Goal: Answer question/provide support: Answer question/provide support

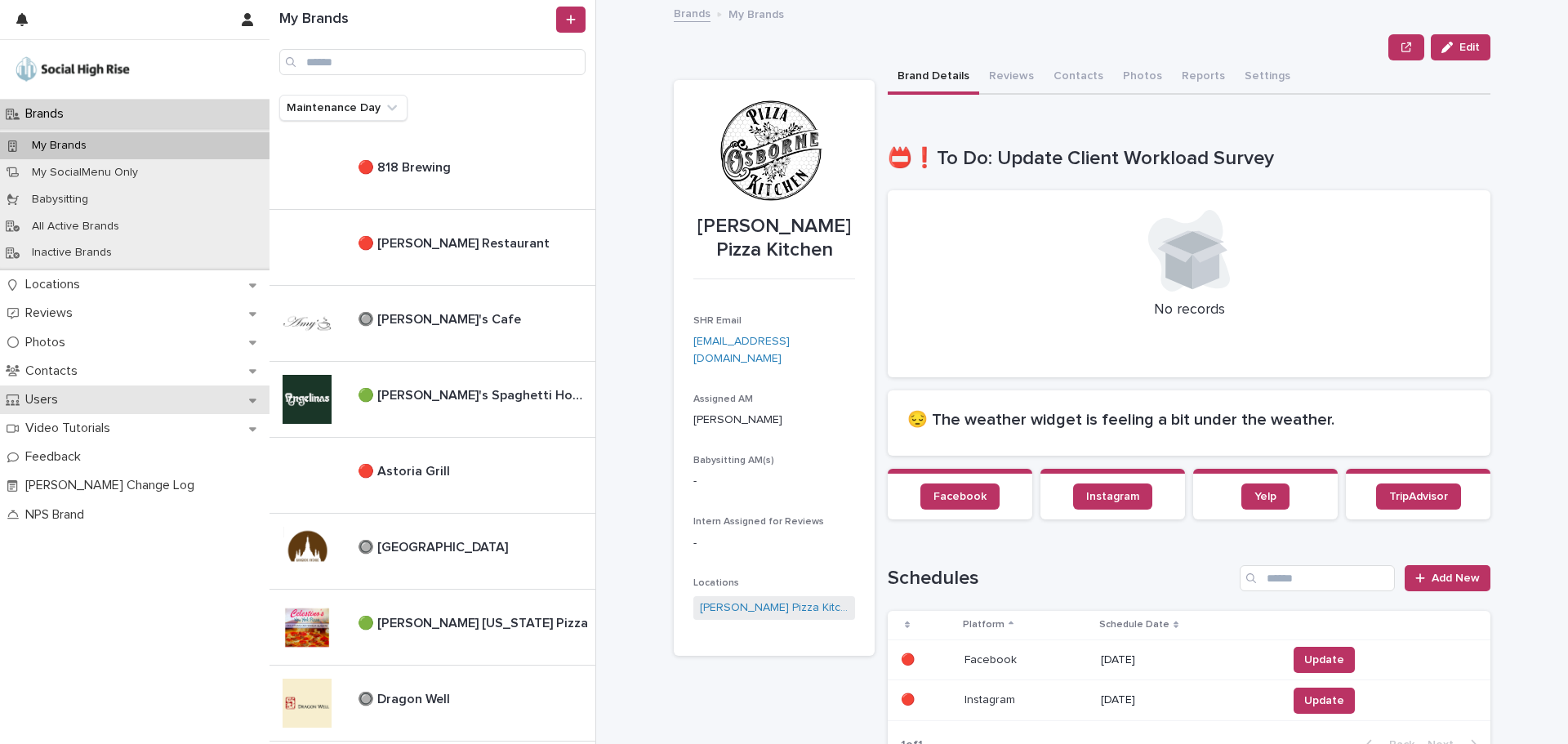
scroll to position [1459, 0]
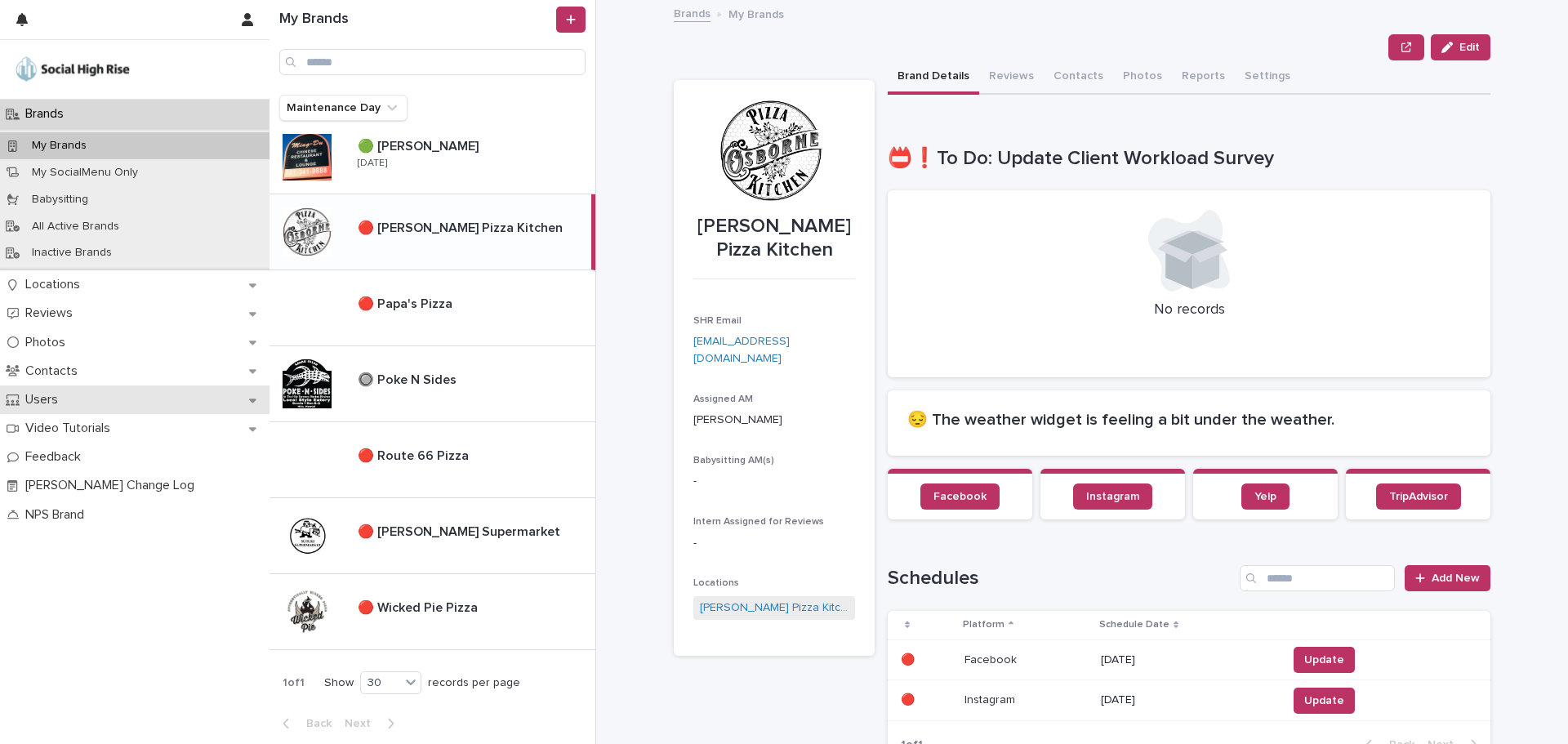
click at [53, 392] on p "Users" at bounding box center [44, 400] width 52 height 15
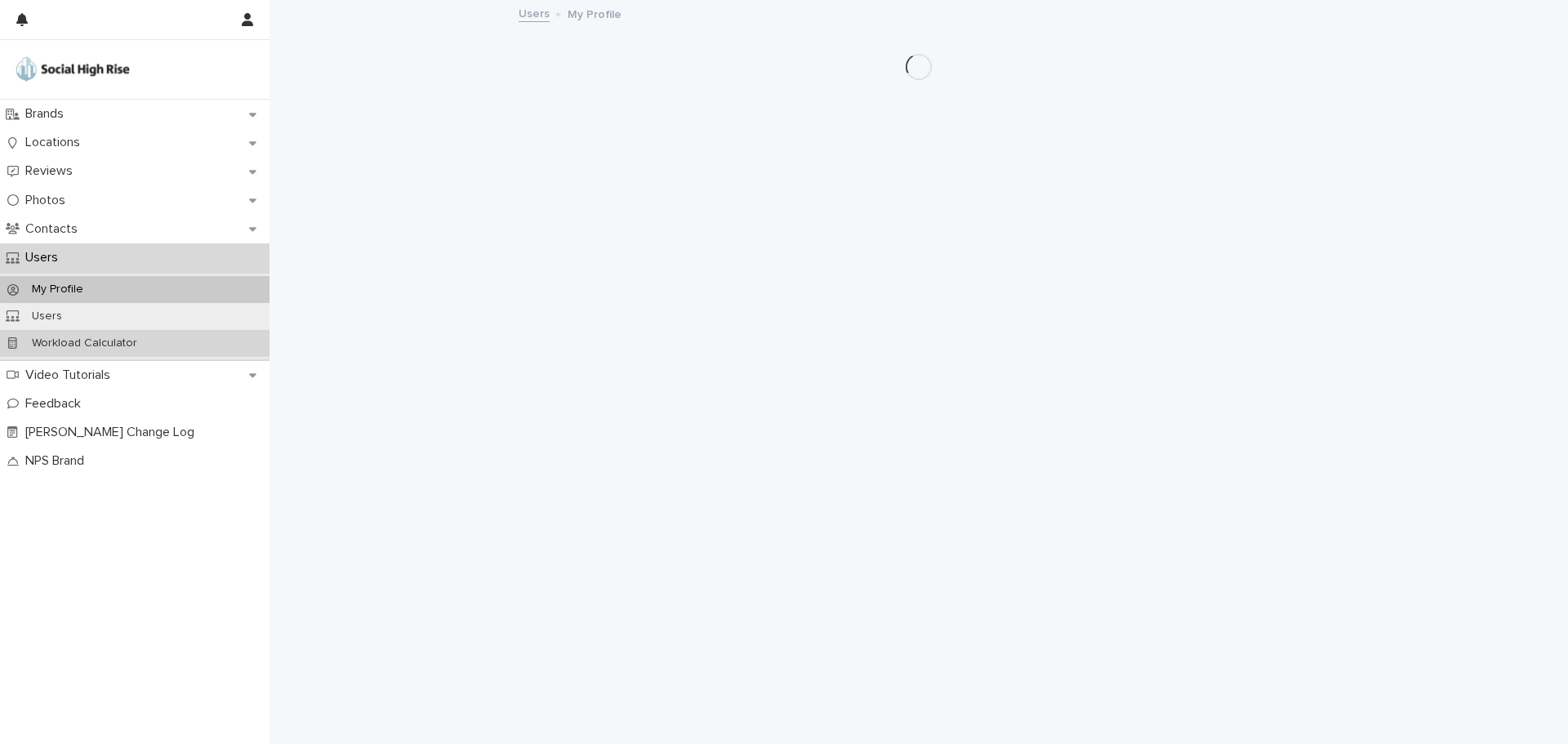
click at [113, 330] on div "Workload Calculator" at bounding box center [134, 344] width 269 height 27
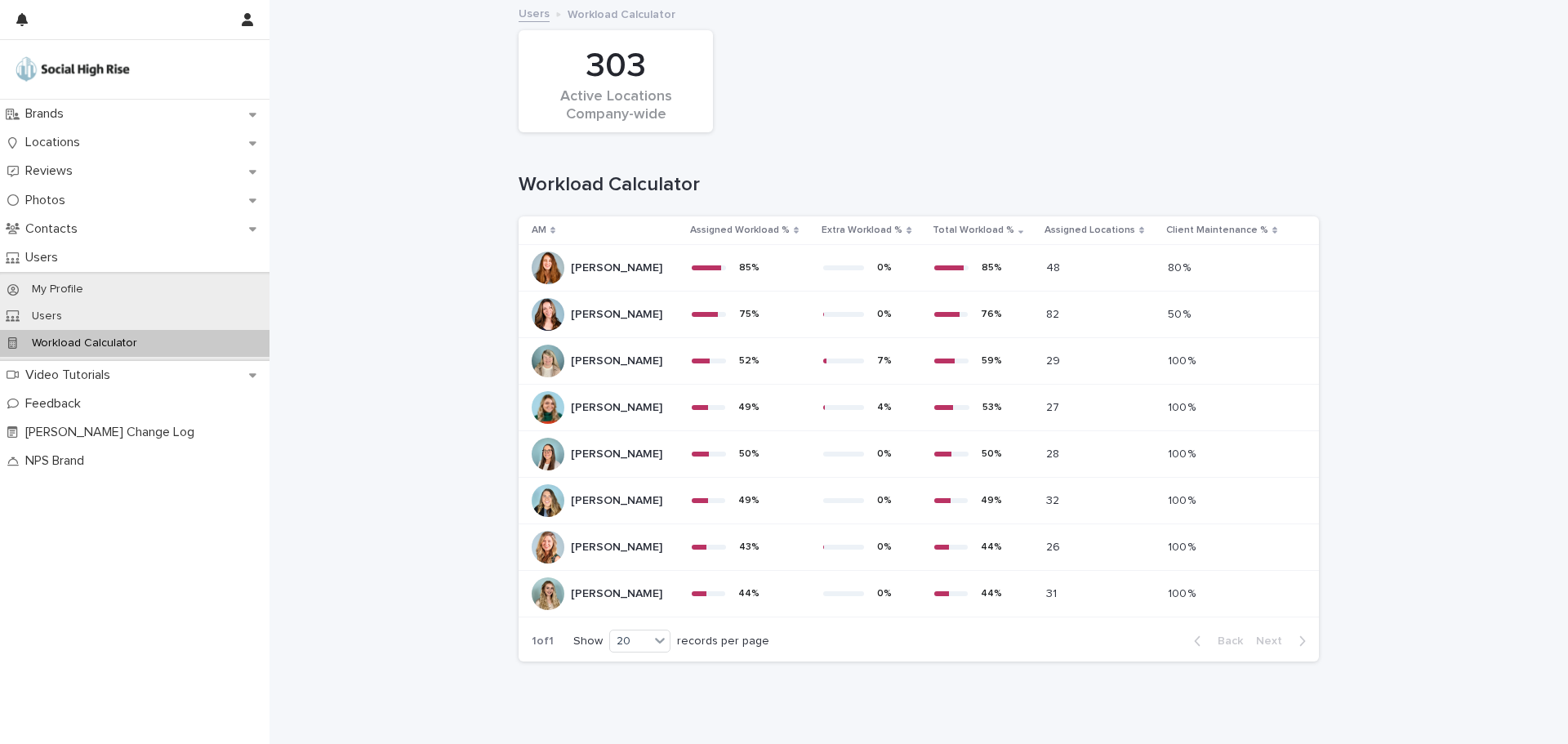
click at [90, 99] on div at bounding box center [134, 99] width 269 height 1
click at [74, 114] on p "Brands" at bounding box center [48, 114] width 58 height 15
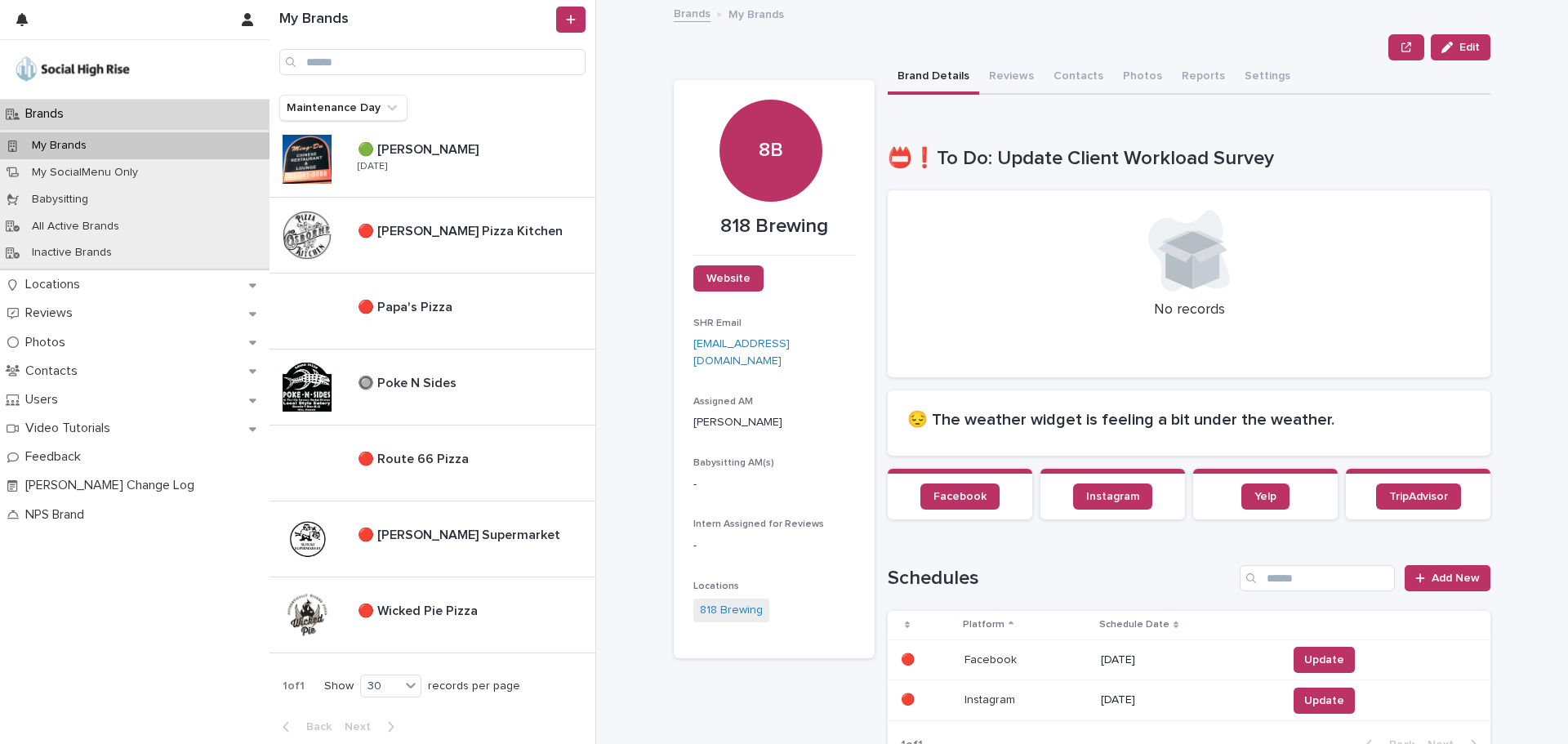
scroll to position [1459, 0]
click at [403, 315] on div "🔴 Papa's Pizza 🔴 Papa's Pizza" at bounding box center [470, 307] width 251 height 35
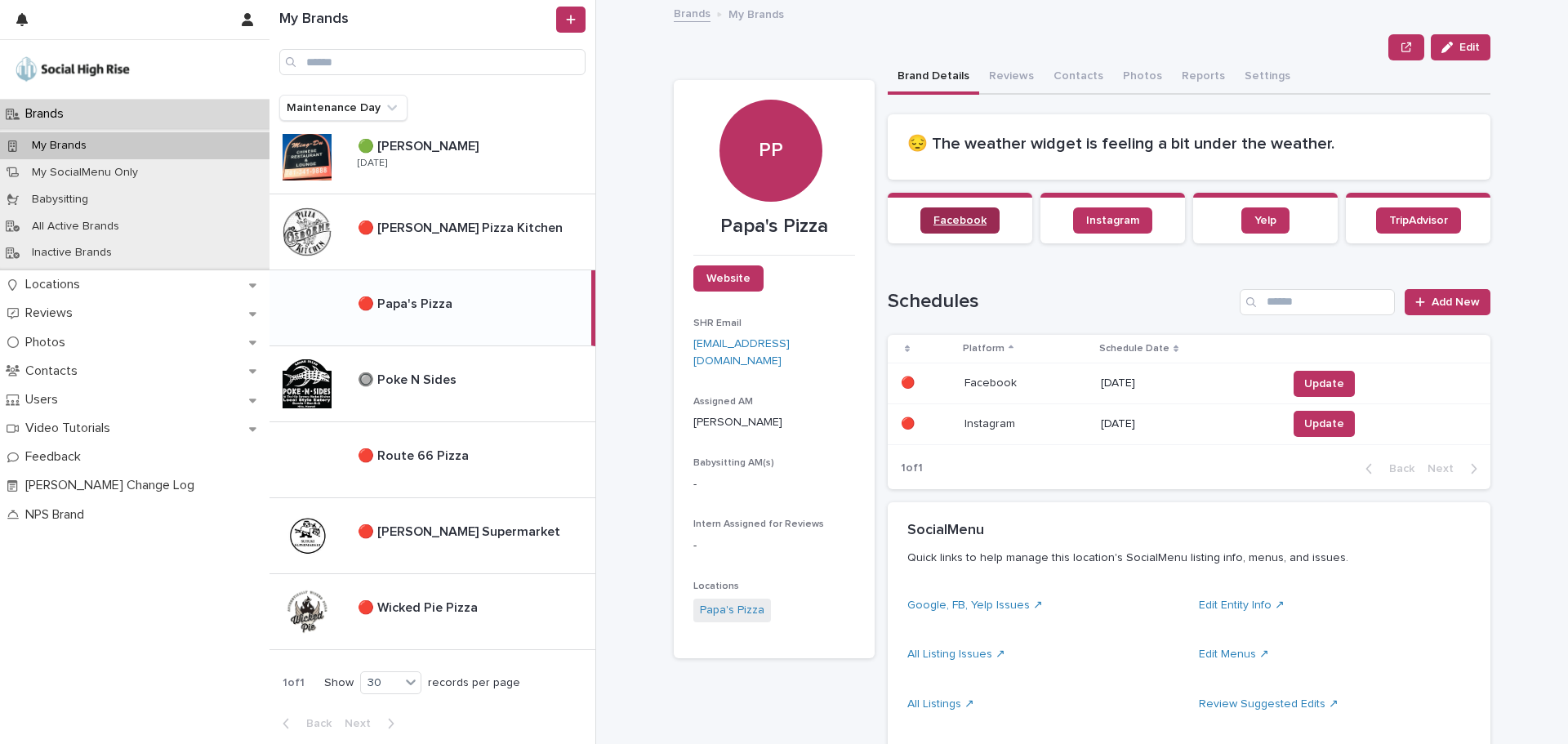
drag, startPoint x: 961, startPoint y: 204, endPoint x: 938, endPoint y: 219, distance: 27.5
click at [938, 219] on section "Facebook" at bounding box center [960, 219] width 144 height 51
click at [938, 219] on span "Facebook" at bounding box center [959, 220] width 53 height 11
click at [1005, 82] on button "Reviews" at bounding box center [1011, 77] width 65 height 34
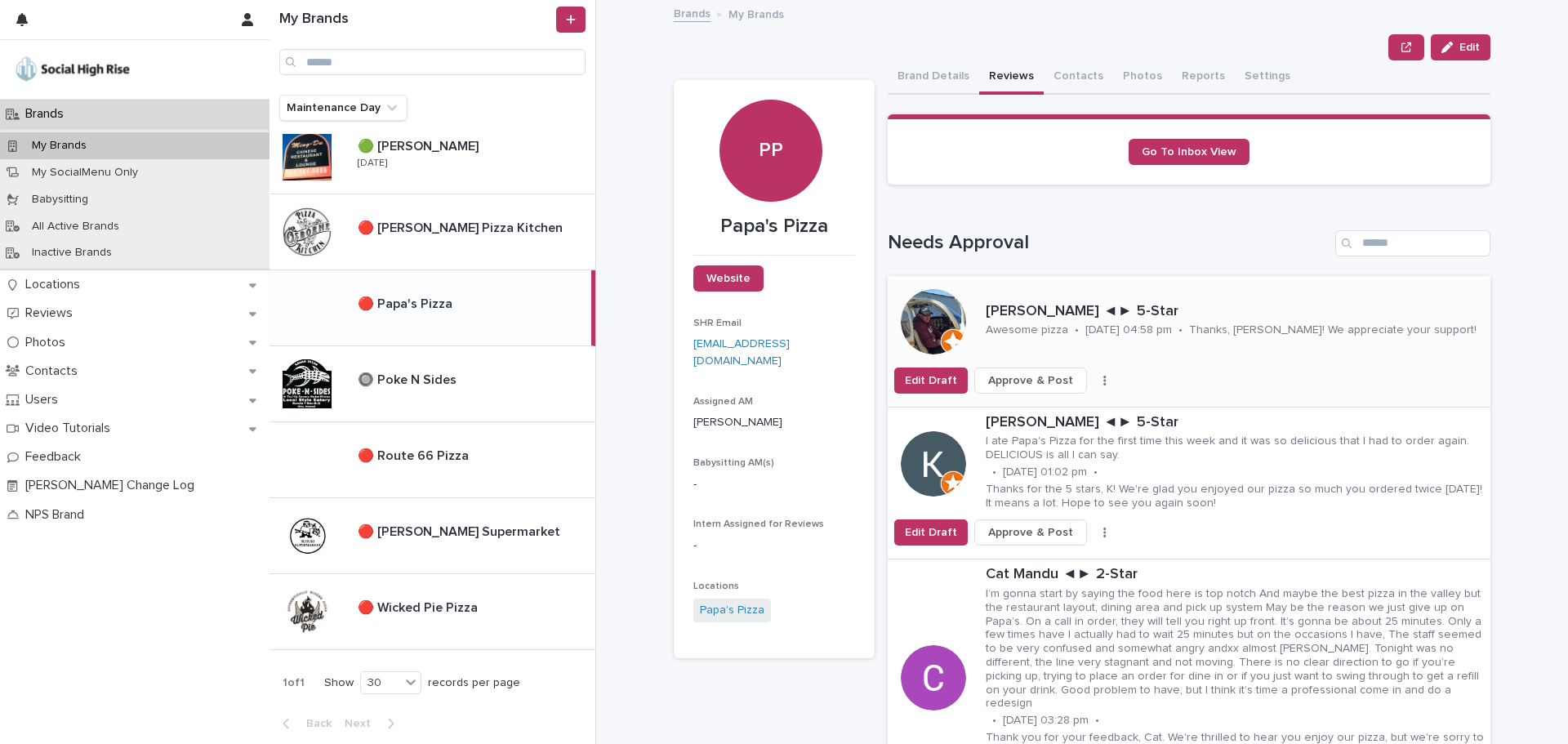
click at [1029, 379] on span "Approve & Post" at bounding box center [1031, 380] width 85 height 16
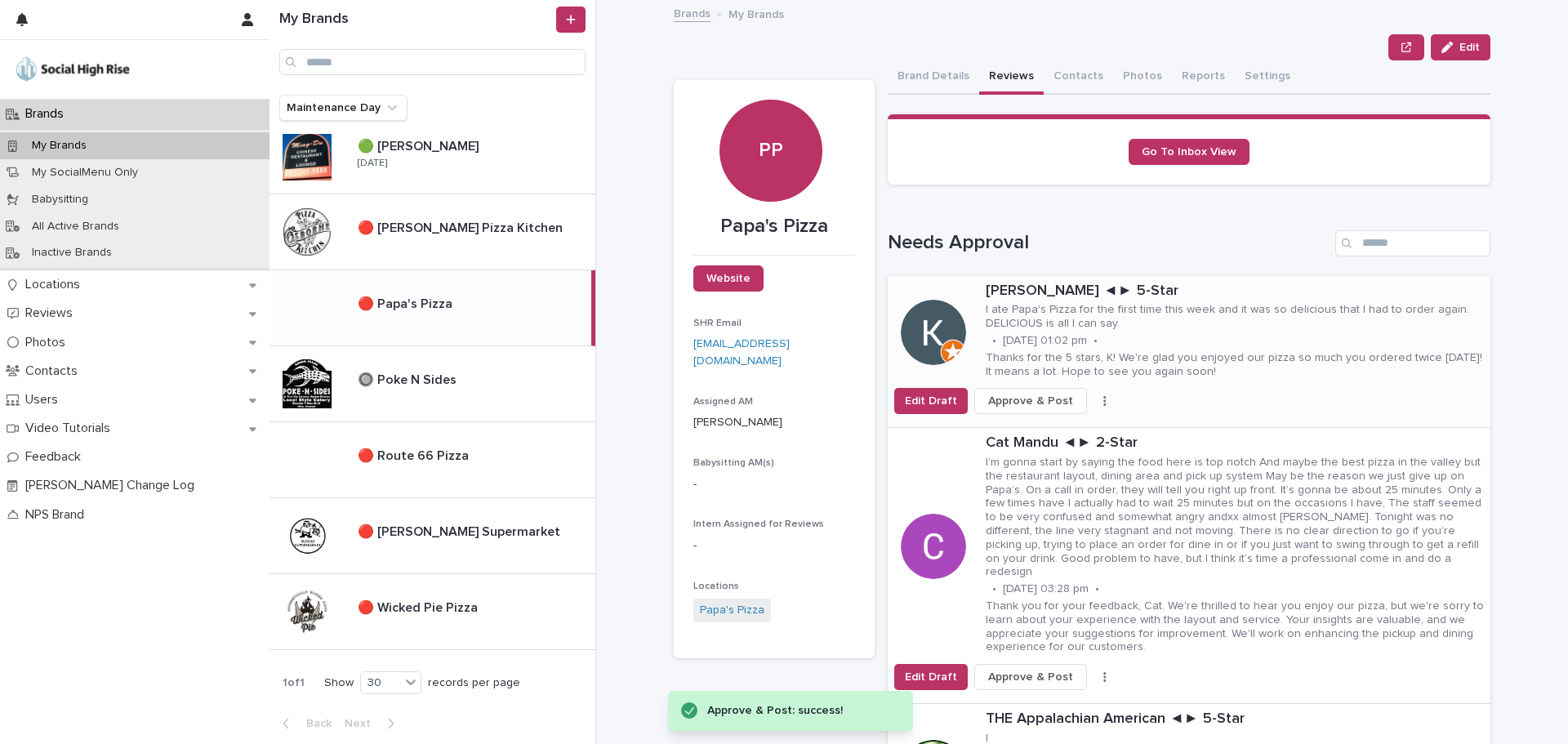
click at [1021, 400] on span "Approve & Post" at bounding box center [1031, 400] width 85 height 16
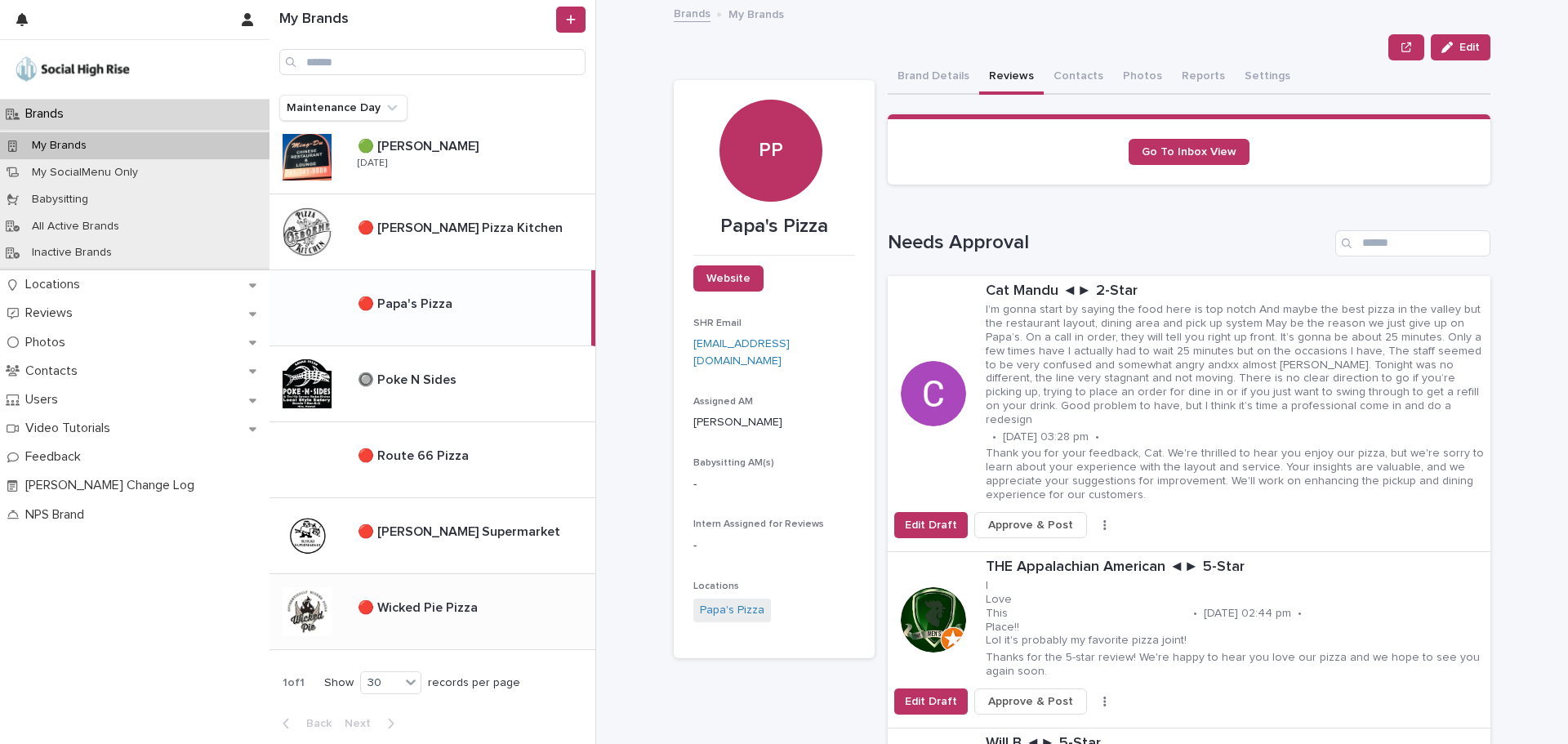
click at [429, 620] on div "🔴 Wicked Pie Pizza 🔴 Wicked Pie Pizza" at bounding box center [470, 611] width 251 height 35
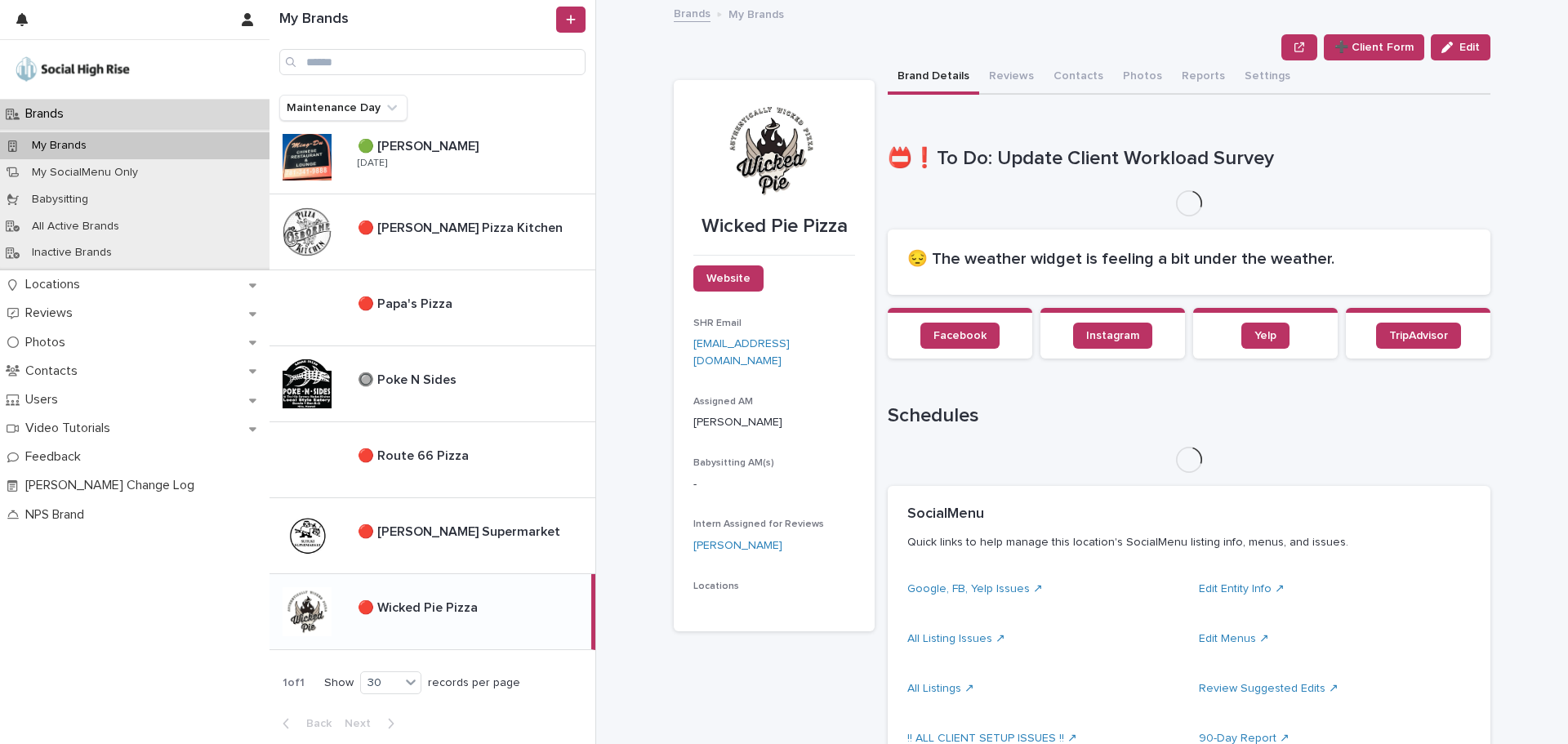
click at [996, 57] on div "➕ Client Form Edit" at bounding box center [1082, 47] width 817 height 26
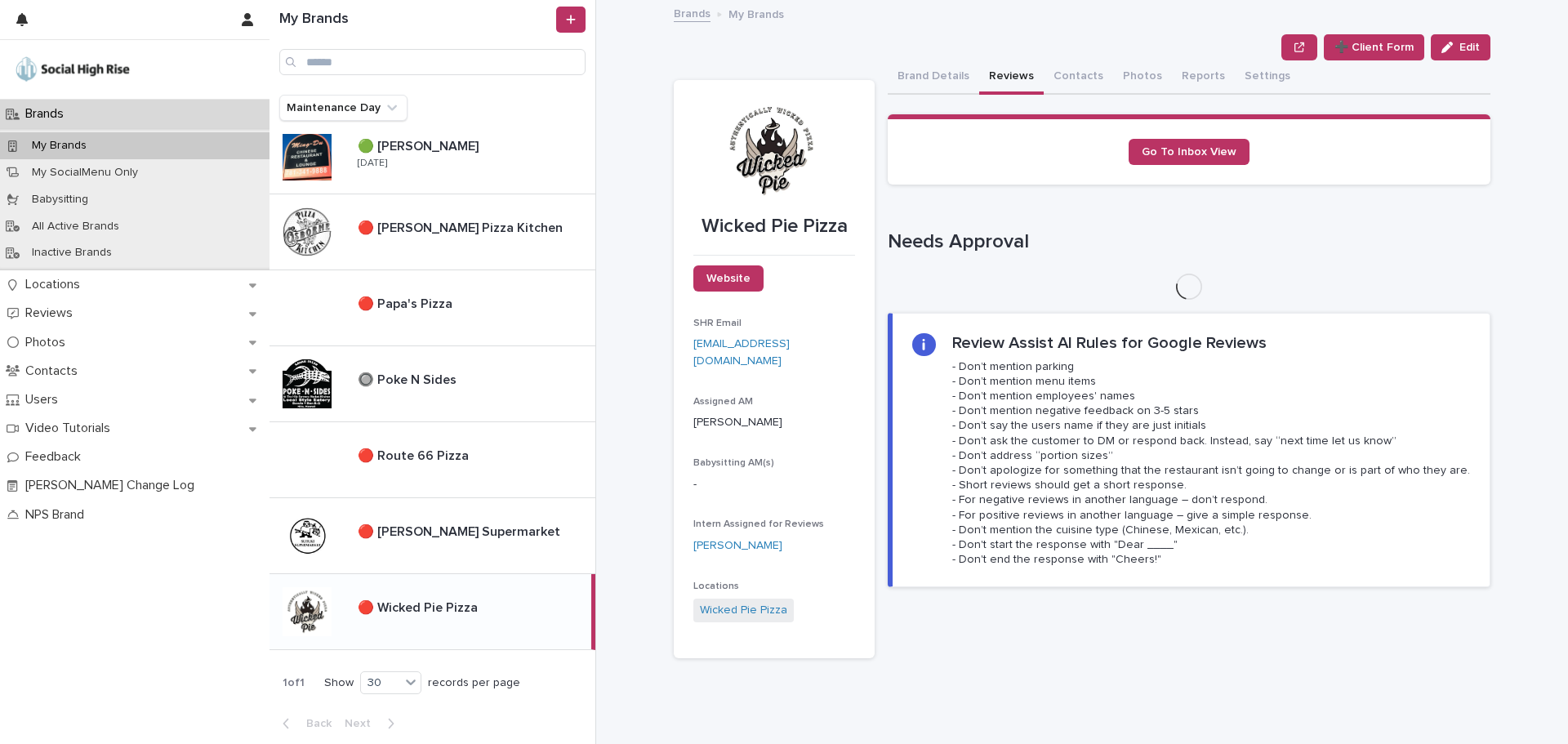
click at [998, 70] on button "Reviews" at bounding box center [1011, 77] width 65 height 34
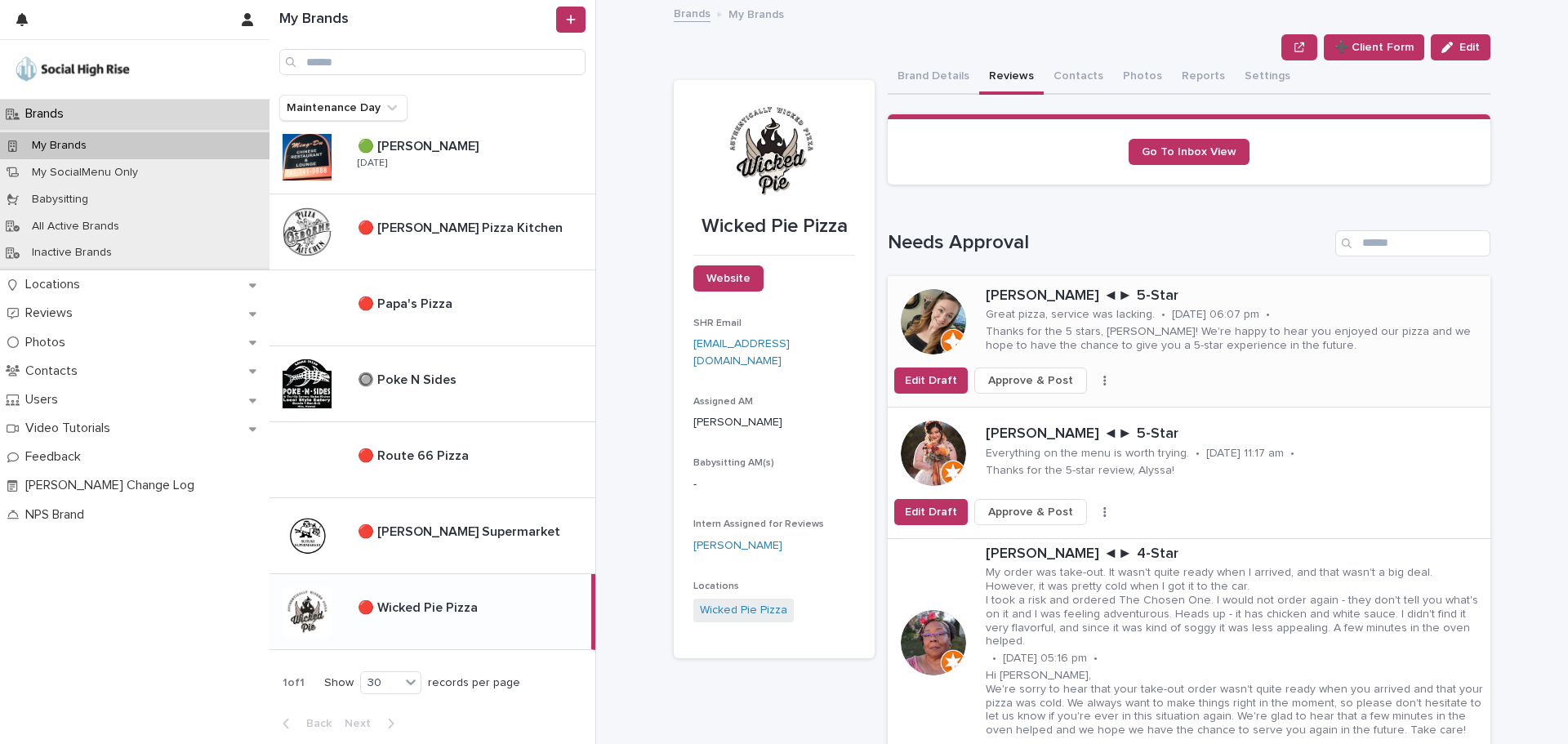
click at [1015, 381] on span "Approve & Post" at bounding box center [1031, 380] width 85 height 16
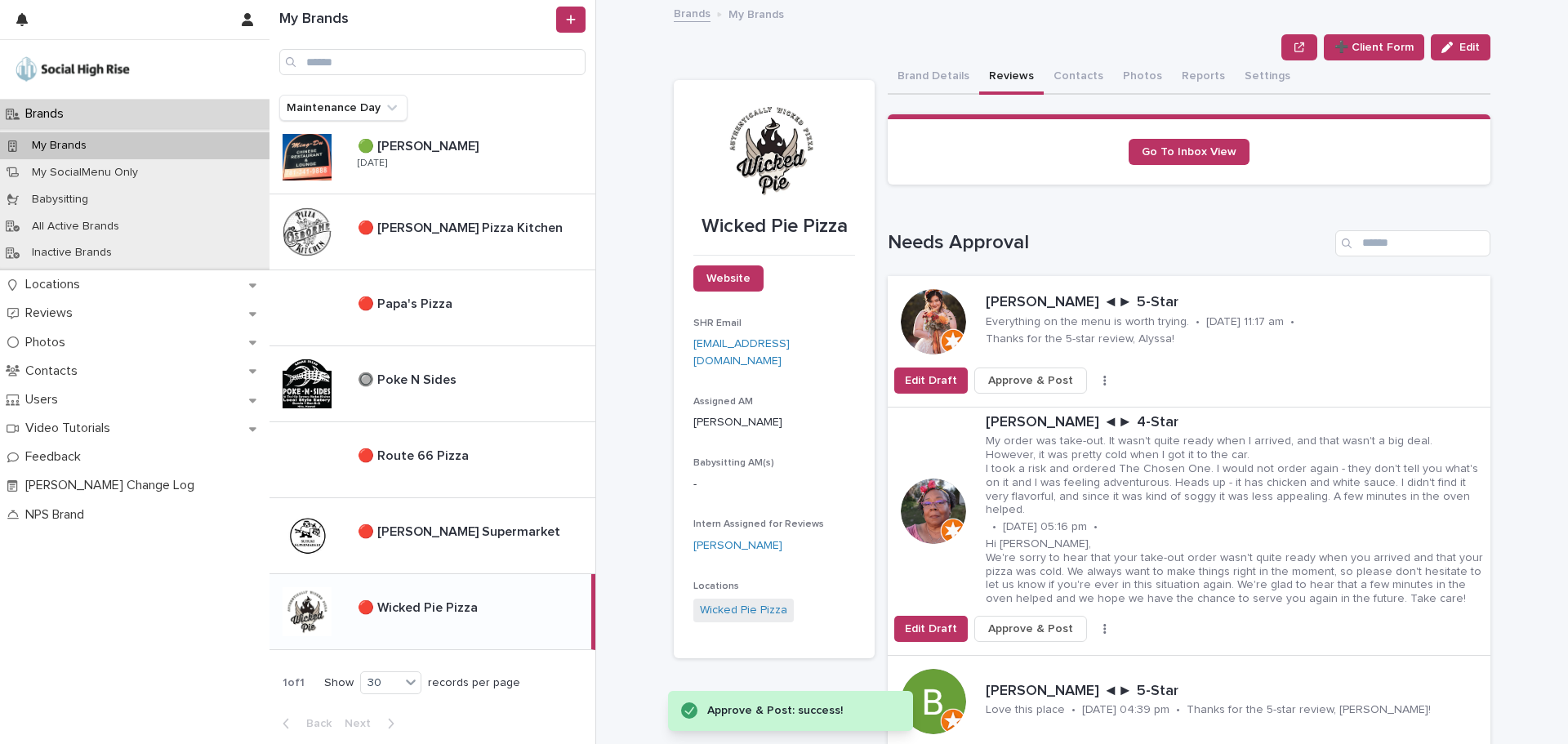
click at [1015, 381] on span "Approve & Post" at bounding box center [1031, 380] width 85 height 16
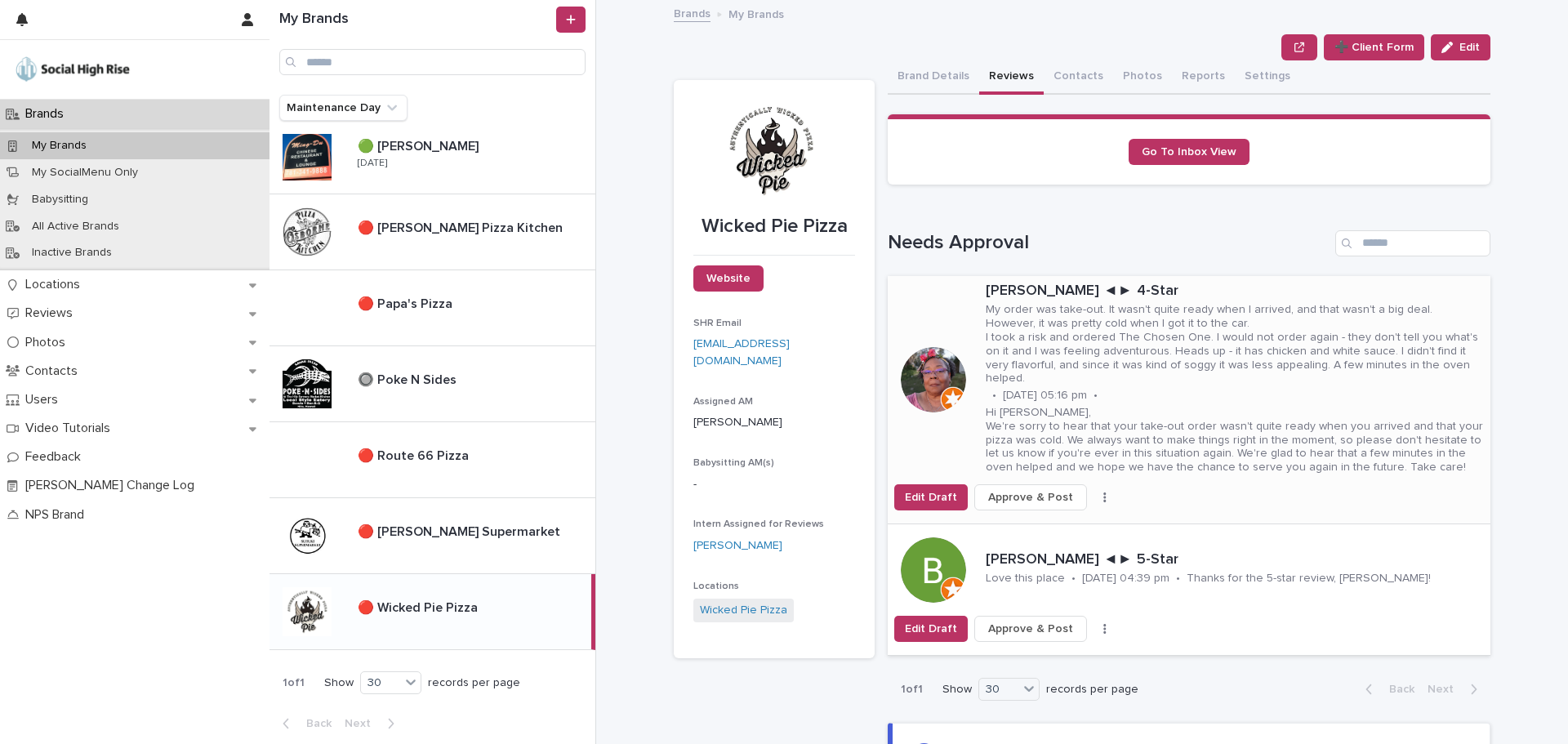
click at [1103, 491] on icon "button" at bounding box center [1105, 497] width 3 height 11
click at [1057, 518] on button "Skip Reply" at bounding box center [1044, 516] width 108 height 26
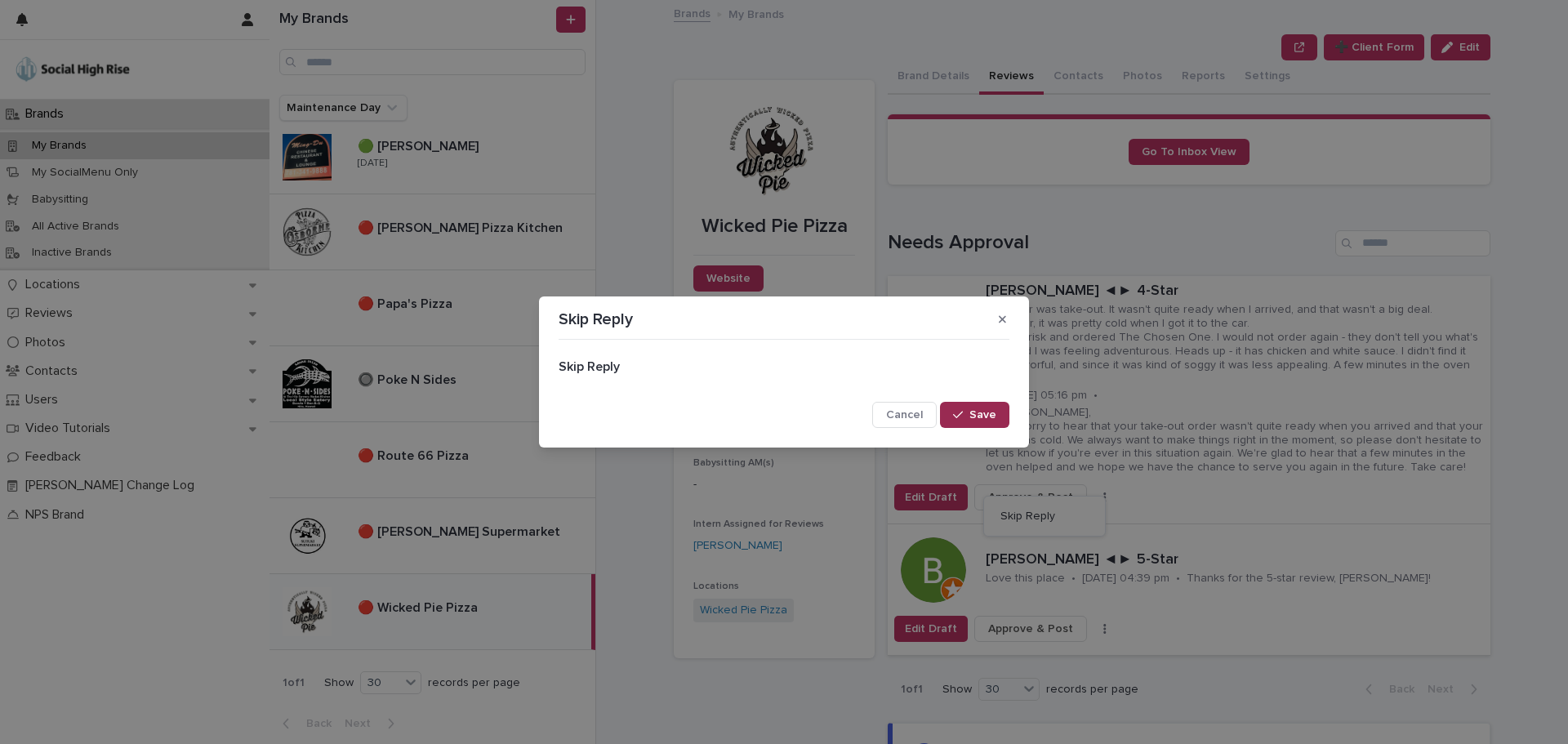
click at [987, 406] on button "Save" at bounding box center [975, 415] width 70 height 26
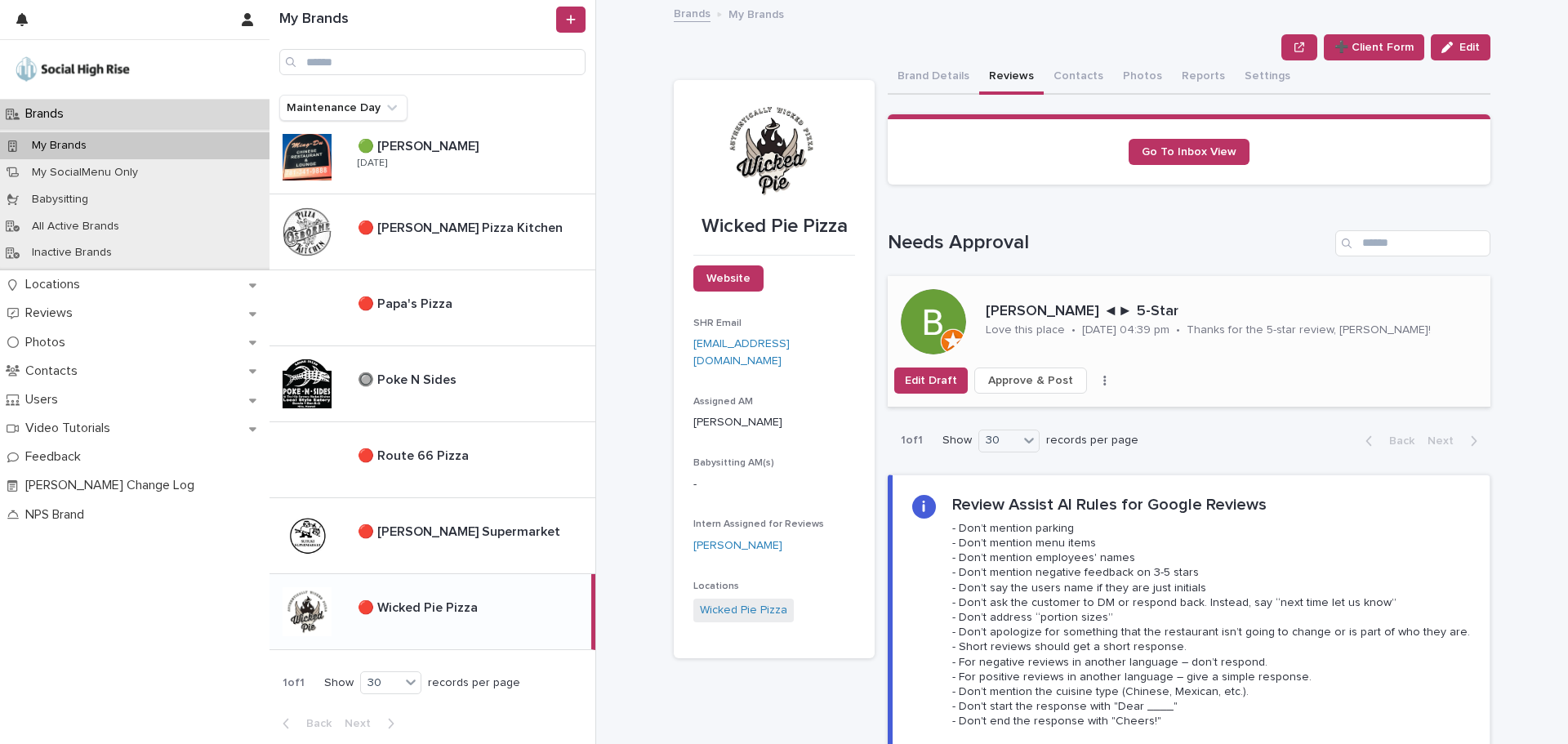
click at [1103, 378] on icon "button" at bounding box center [1105, 380] width 3 height 11
click at [1076, 411] on button "Skip Reply" at bounding box center [1044, 413] width 108 height 26
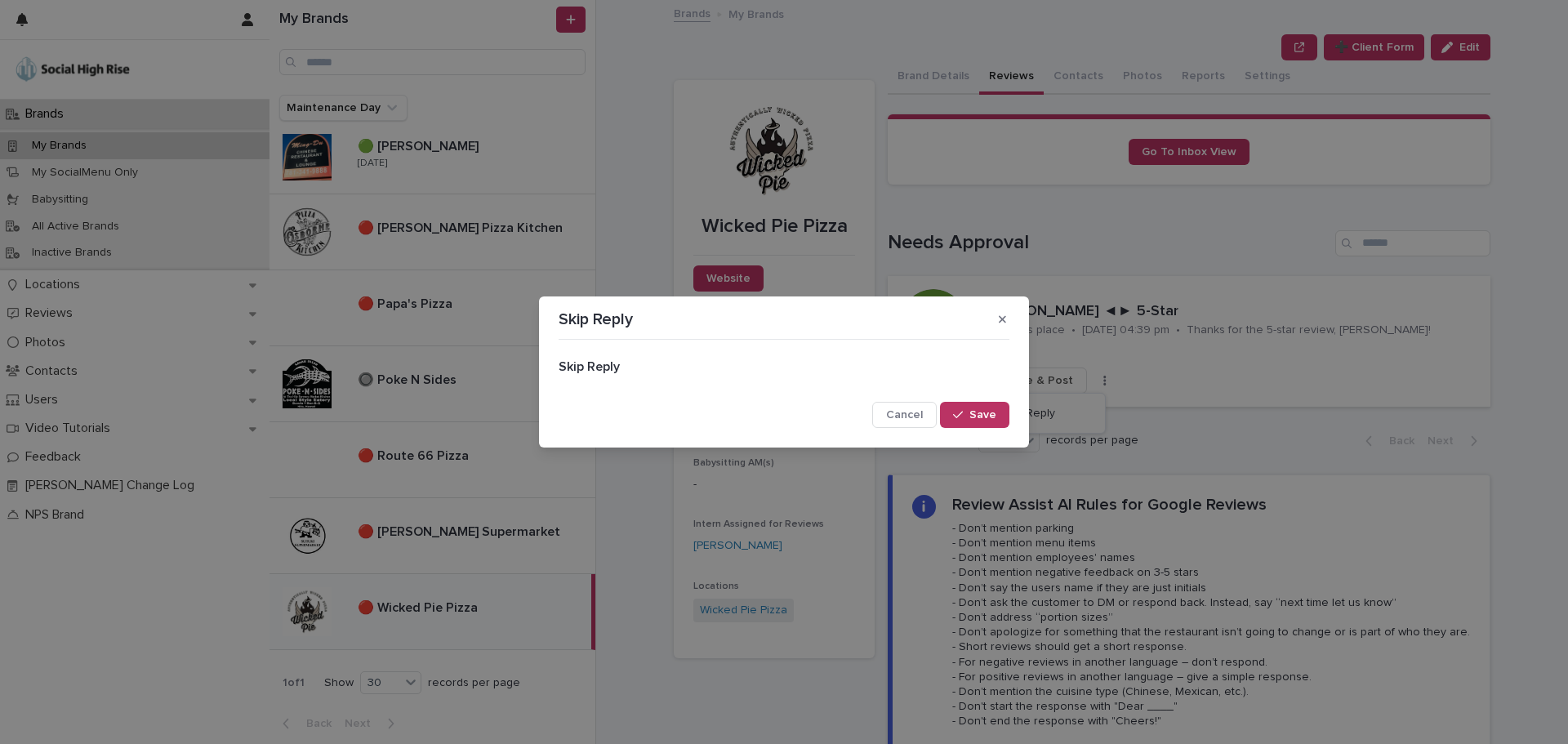
click at [968, 411] on div "button" at bounding box center [960, 414] width 16 height 11
